Goal: Obtain resource: Obtain resource

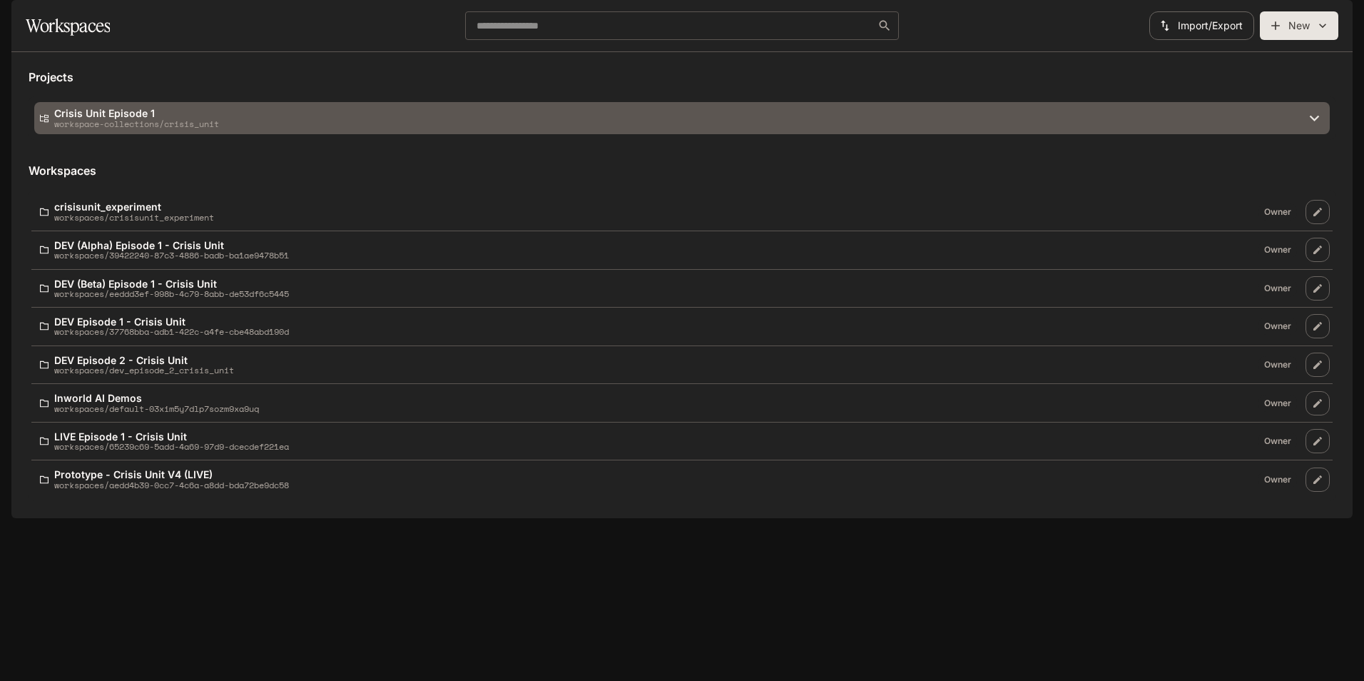
click at [138, 118] on p "Crisis Unit Episode 1" at bounding box center [136, 113] width 165 height 11
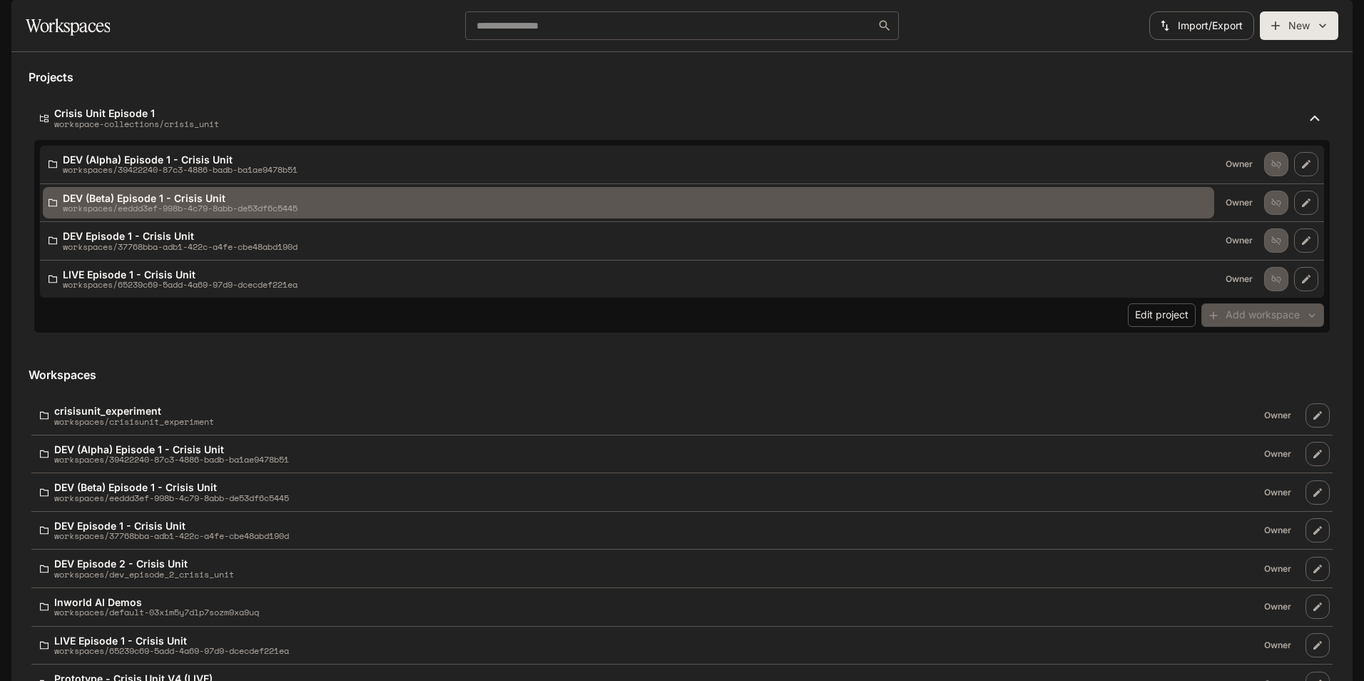
click at [186, 203] on p "DEV (Beta) Episode 1 - Crisis Unit" at bounding box center [180, 198] width 235 height 11
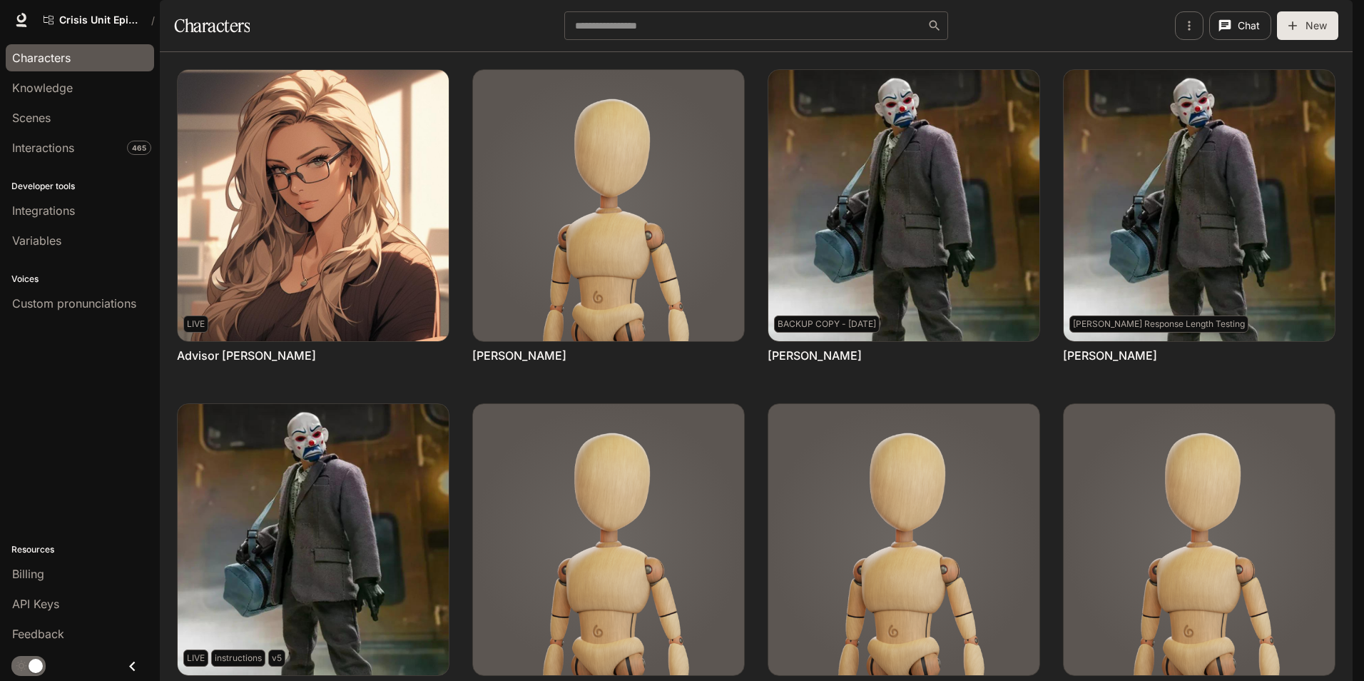
click at [1181, 16] on span "Runtime" at bounding box center [1168, 20] width 38 height 18
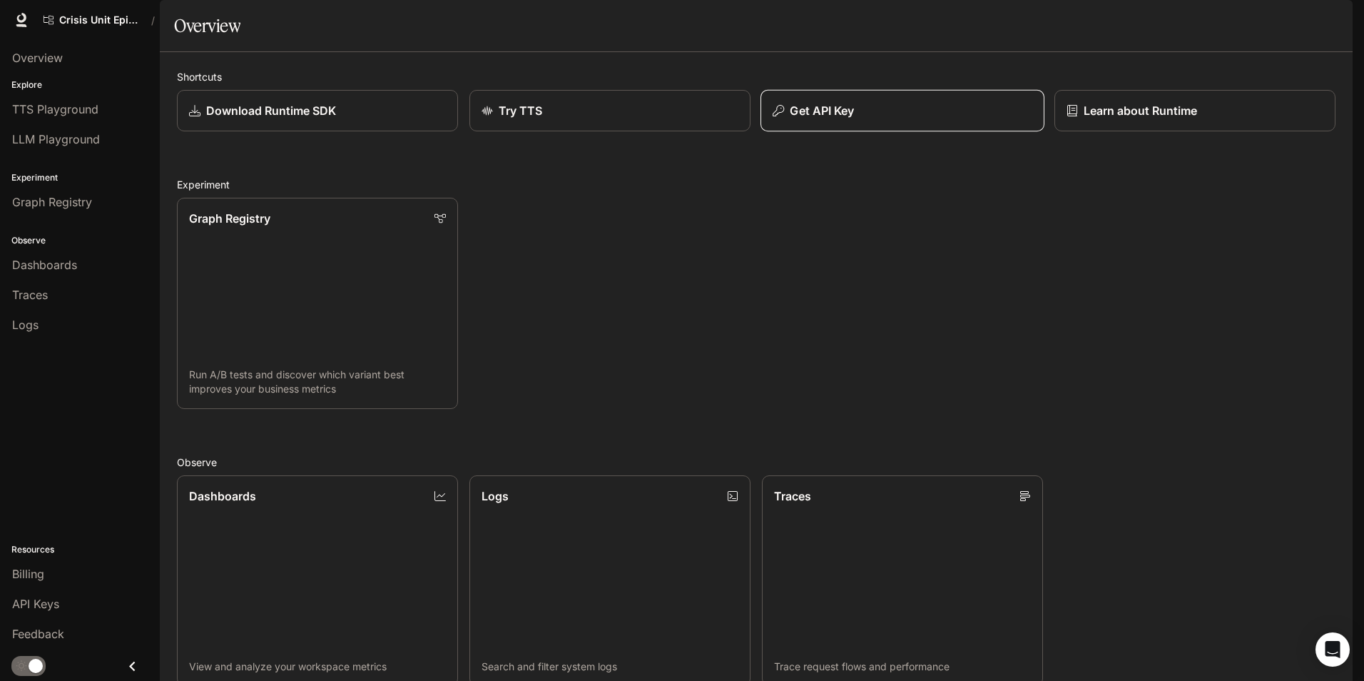
click at [875, 119] on div "Get API Key" at bounding box center [903, 110] width 260 height 17
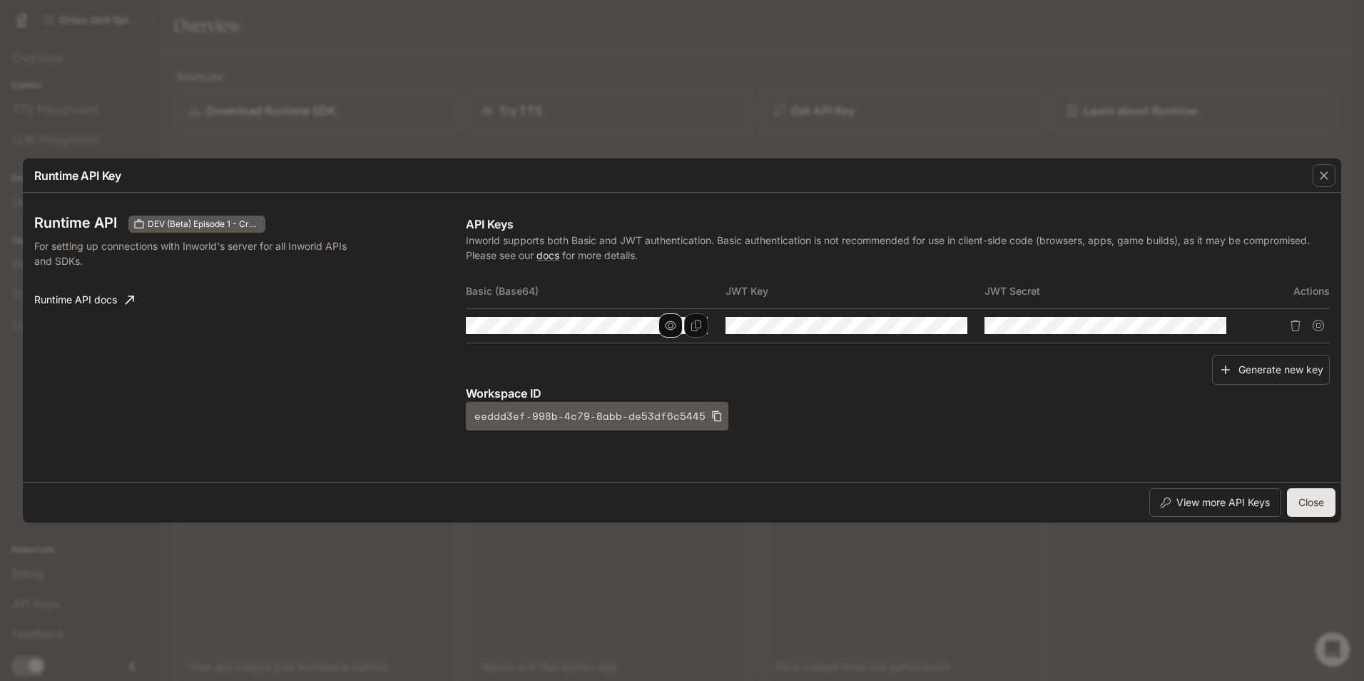
click at [665, 325] on icon "button" at bounding box center [670, 325] width 11 height 11
click at [696, 326] on icon "Copy Basic (Base64)" at bounding box center [696, 325] width 11 height 11
click at [326, 74] on div "Runtime API Key Runtime API DEV (Beta) Episode 1 - Crisis Unit For setting up c…" at bounding box center [682, 340] width 1364 height 681
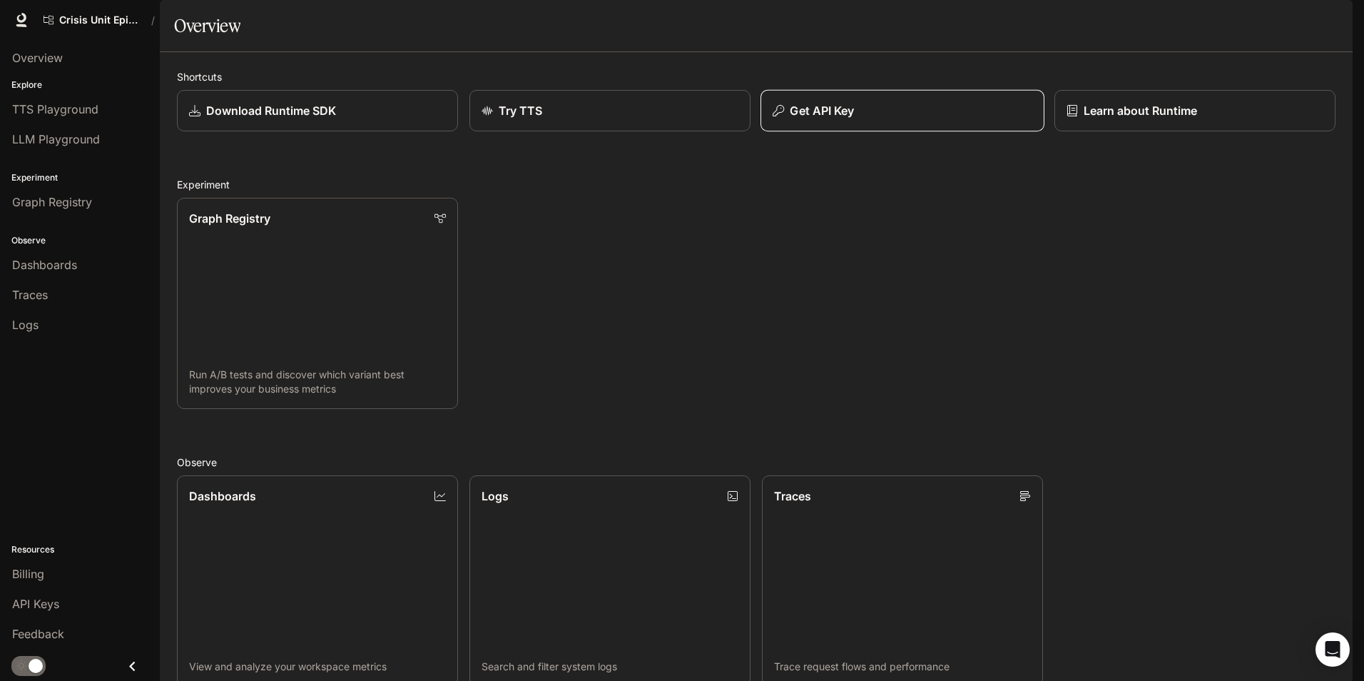
click at [832, 119] on p "Get API Key" at bounding box center [822, 110] width 64 height 17
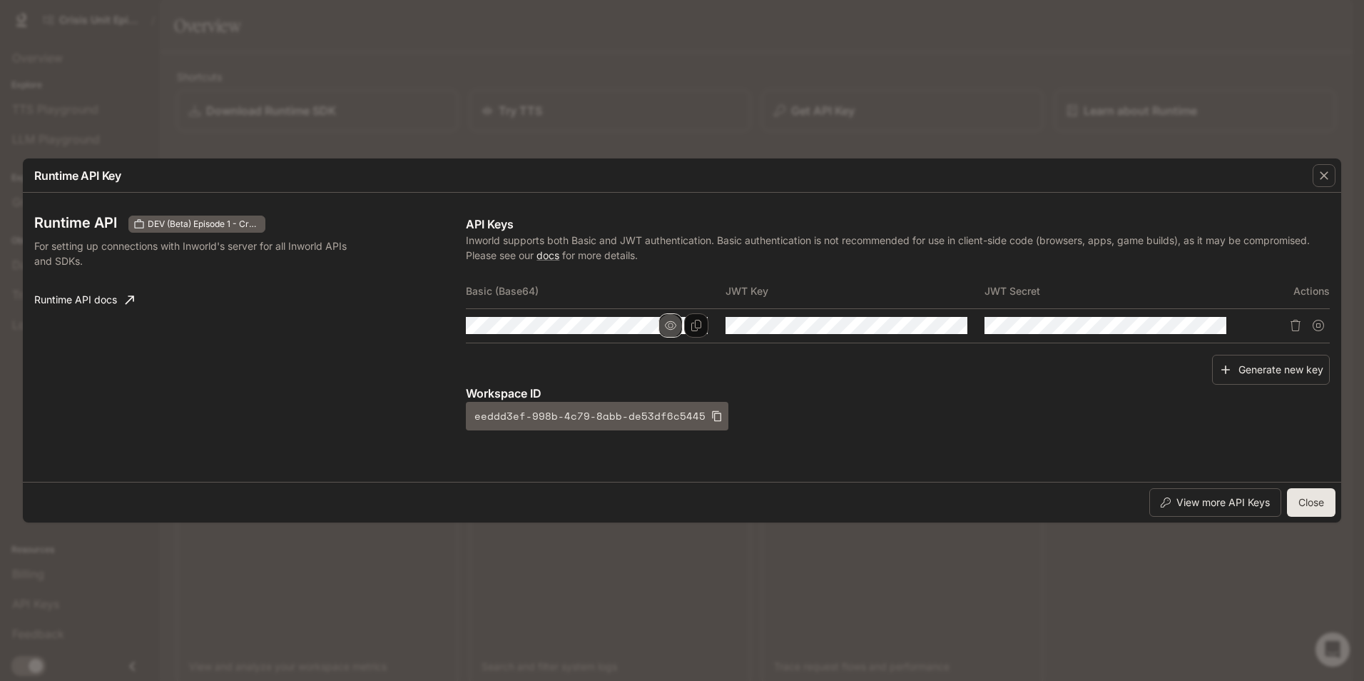
click at [671, 327] on icon "button" at bounding box center [670, 325] width 11 height 11
click at [702, 327] on button "Copy Basic (Base64)" at bounding box center [696, 325] width 24 height 24
click at [1077, 357] on div "API Keys Inworld supports both Basic and JWT authentication. Basic authenticati…" at bounding box center [898, 322] width 864 height 215
click at [1048, 584] on div "Runtime API Key Runtime API DEV (Beta) Episode 1 - Crisis Unit For setting up c…" at bounding box center [682, 340] width 1364 height 681
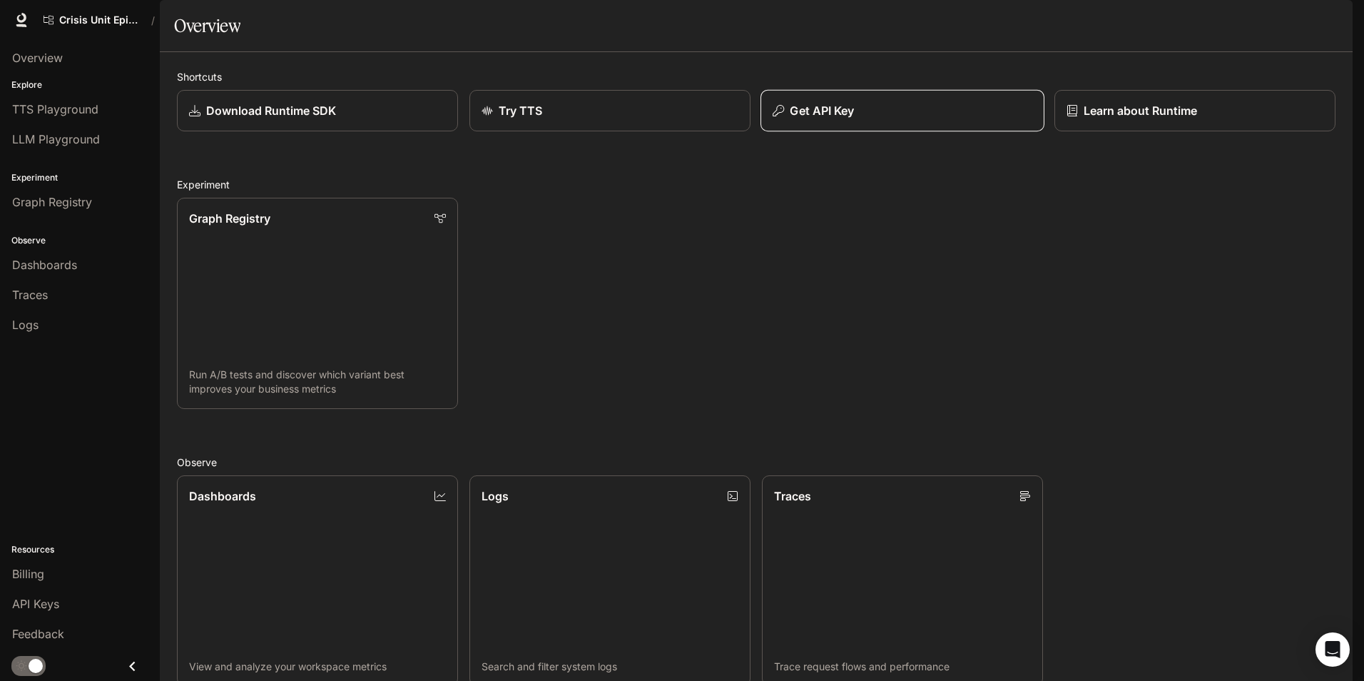
click at [840, 132] on button "Get API Key" at bounding box center [903, 111] width 284 height 42
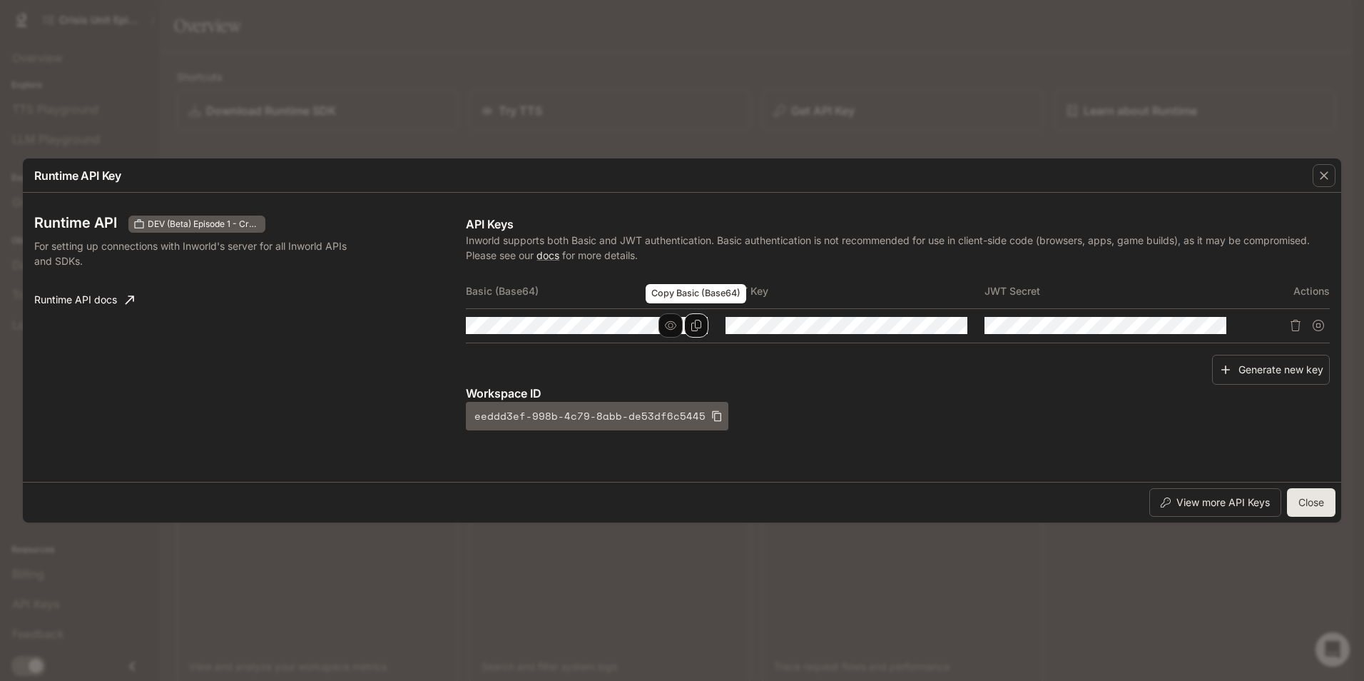
click at [691, 324] on icon "Copy Basic (Base64)" at bounding box center [696, 325] width 11 height 11
click at [708, 531] on div "Runtime API Key Runtime API DEV (Beta) Episode 1 - Crisis Unit For setting up c…" at bounding box center [682, 340] width 1364 height 681
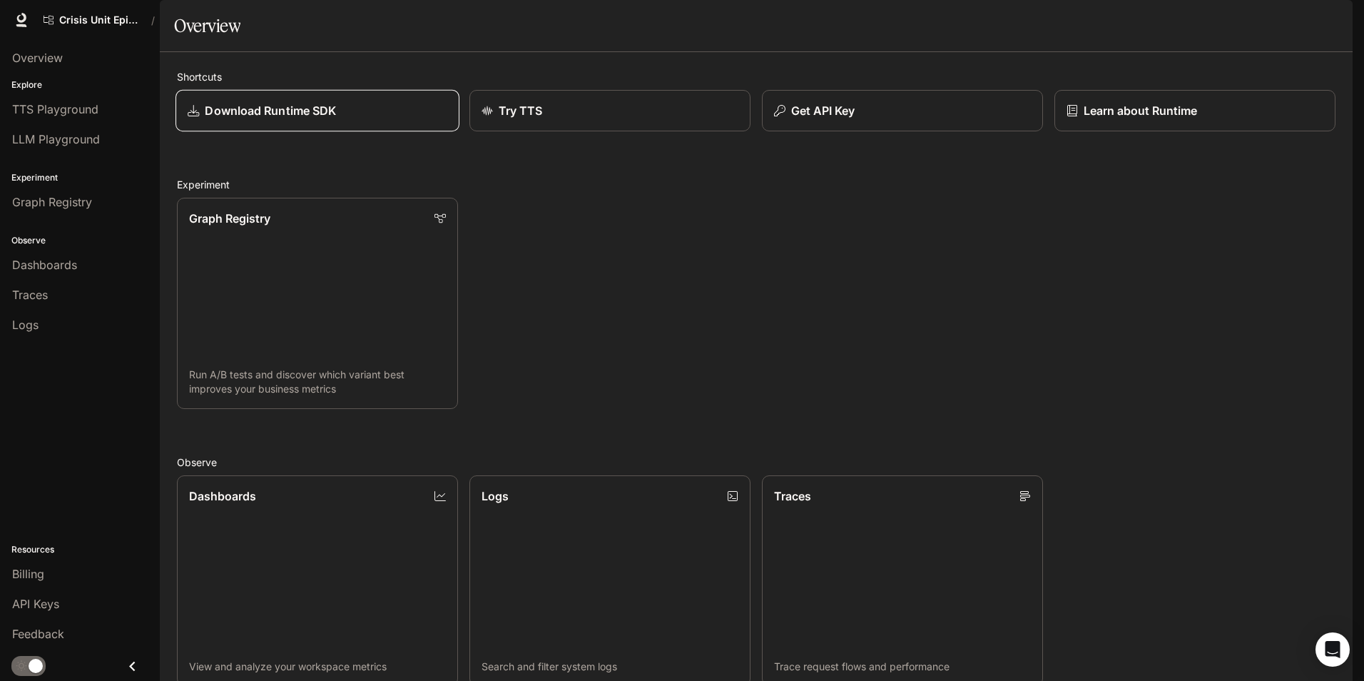
click at [373, 119] on div "Download Runtime SDK" at bounding box center [318, 110] width 260 height 17
